Goal: Obtain resource: Download file/media

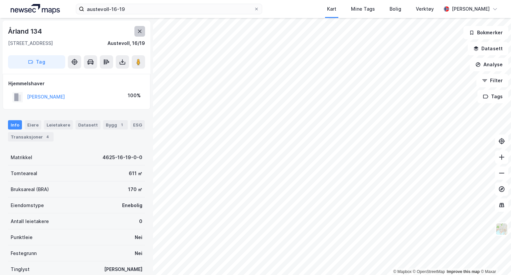
click at [136, 28] on button at bounding box center [139, 31] width 11 height 11
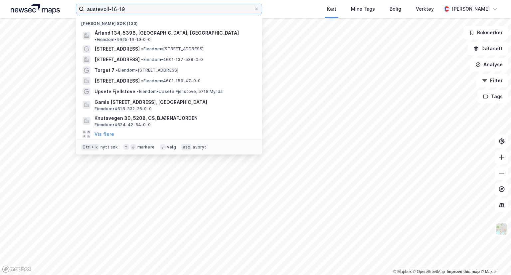
click at [145, 6] on input "austevoll-16-19" at bounding box center [169, 9] width 170 height 10
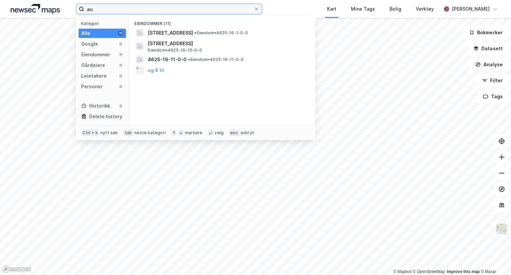
type input "a"
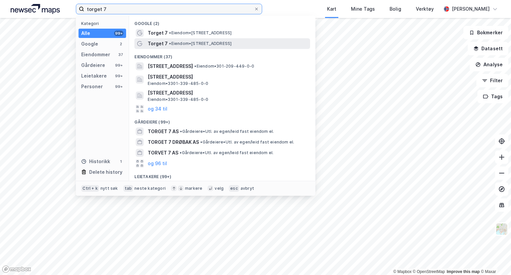
type input "torget 7"
click at [184, 44] on span "• Eiendom • [STREET_ADDRESS]" at bounding box center [200, 43] width 63 height 5
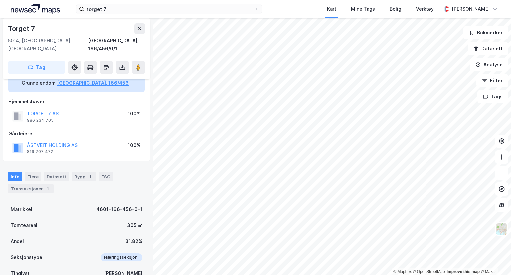
scroll to position [23, 0]
click at [31, 172] on div "Eiere" at bounding box center [33, 176] width 17 height 9
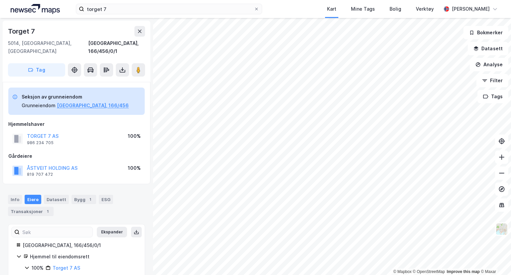
scroll to position [17, 0]
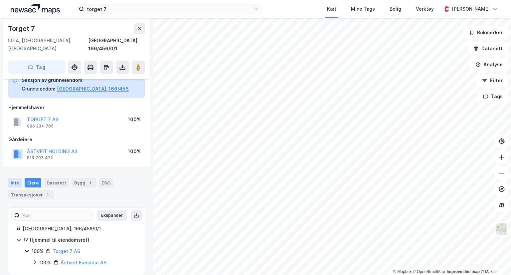
click at [13, 178] on div "Info" at bounding box center [15, 182] width 14 height 9
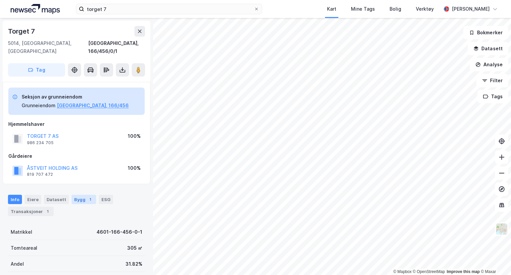
click at [77, 195] on div "Bygg 1" at bounding box center [83, 199] width 25 height 9
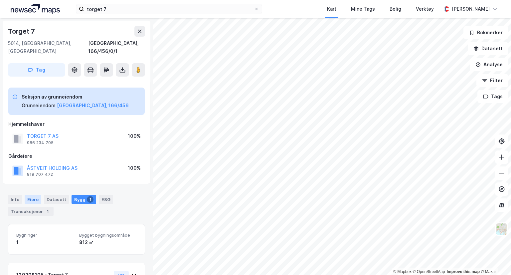
click at [29, 195] on div "Eiere" at bounding box center [33, 199] width 17 height 9
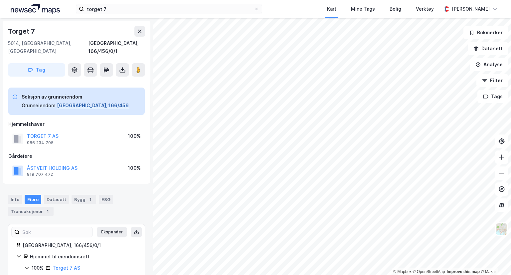
click at [70, 101] on button "[GEOGRAPHIC_DATA], 166/456" at bounding box center [93, 105] width 72 height 8
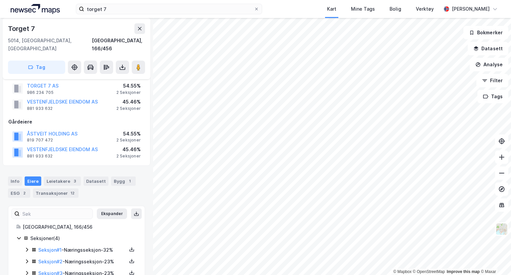
scroll to position [62, 0]
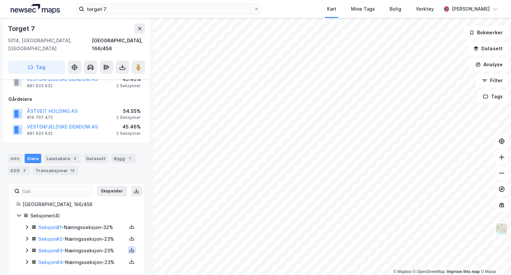
click at [129, 247] on icon at bounding box center [131, 249] width 5 height 5
click at [54, 247] on link "Seksjon # 3" at bounding box center [50, 250] width 24 height 6
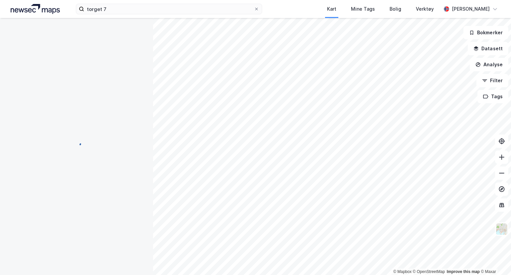
scroll to position [62, 0]
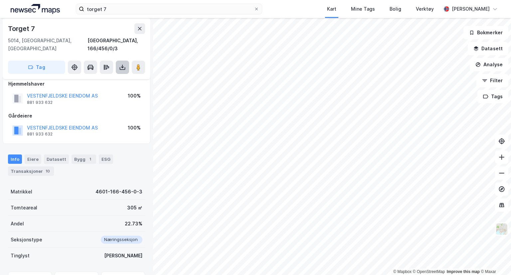
click at [121, 64] on icon at bounding box center [122, 67] width 7 height 7
click at [98, 78] on div "Last ned grunnbok" at bounding box center [89, 80] width 39 height 5
click at [137, 27] on icon at bounding box center [139, 28] width 5 height 5
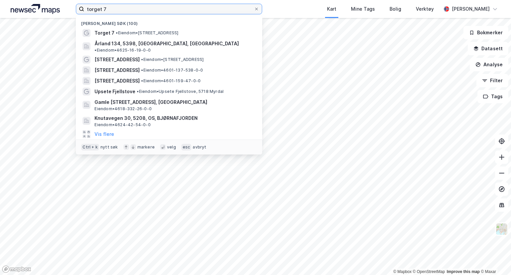
click at [117, 10] on input "torget 7" at bounding box center [169, 9] width 170 height 10
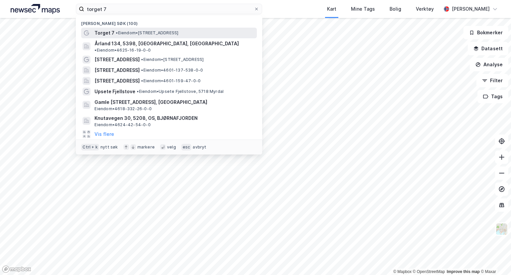
click at [119, 31] on span "• Eiendom • [STREET_ADDRESS]" at bounding box center [147, 32] width 63 height 5
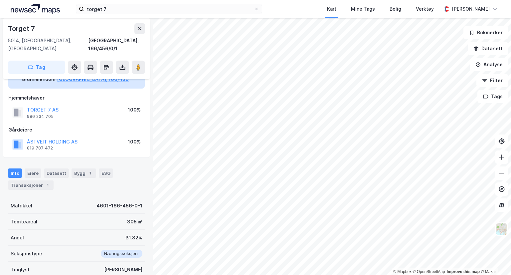
scroll to position [20, 0]
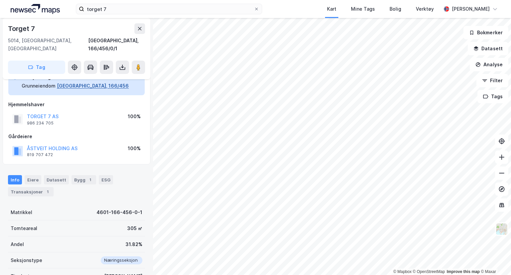
drag, startPoint x: 34, startPoint y: 57, endPoint x: 72, endPoint y: 78, distance: 44.2
click at [72, 78] on div "[STREET_ADDRESS], 166/456/0/1 Tag Seksjon av grunneiendom Grunneiendom [GEOGRAP…" at bounding box center [76, 146] width 153 height 257
click at [72, 82] on button "[GEOGRAPHIC_DATA], 166/456" at bounding box center [93, 86] width 72 height 8
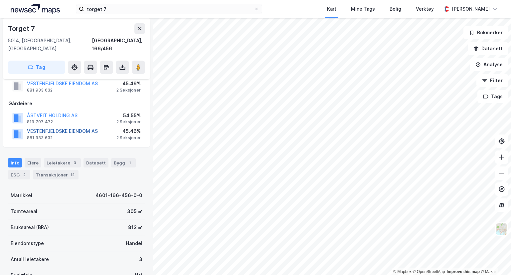
scroll to position [56, 0]
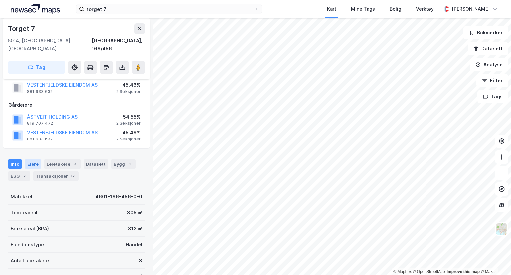
click at [32, 159] on div "Eiere" at bounding box center [33, 163] width 17 height 9
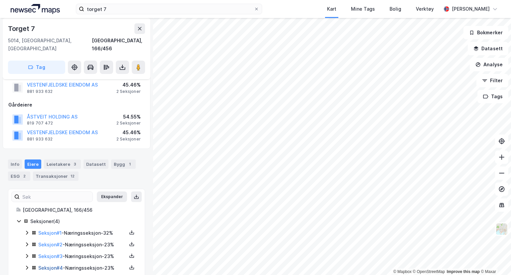
click at [55, 265] on link "Seksjon # 4" at bounding box center [50, 268] width 25 height 6
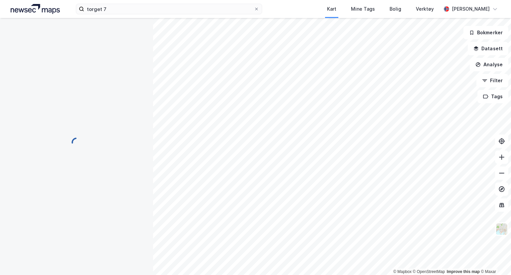
scroll to position [56, 0]
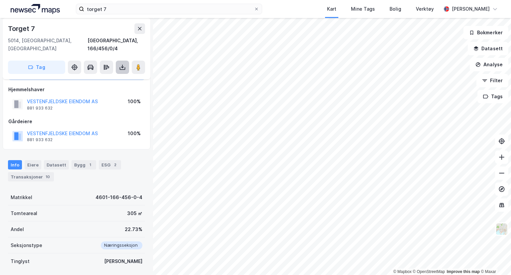
click at [123, 64] on icon at bounding box center [122, 67] width 7 height 7
click at [102, 78] on div "Last ned grunnbok" at bounding box center [89, 80] width 39 height 5
